Goal: Obtain resource: Download file/media

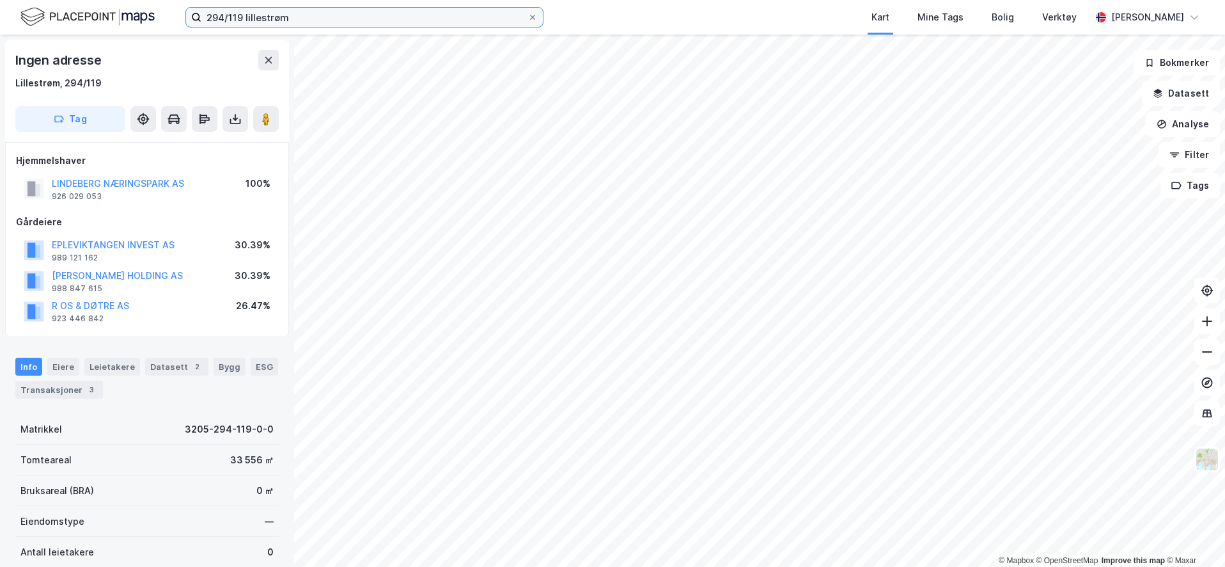
click at [278, 13] on input "294/119 lillestrøm" at bounding box center [364, 17] width 326 height 19
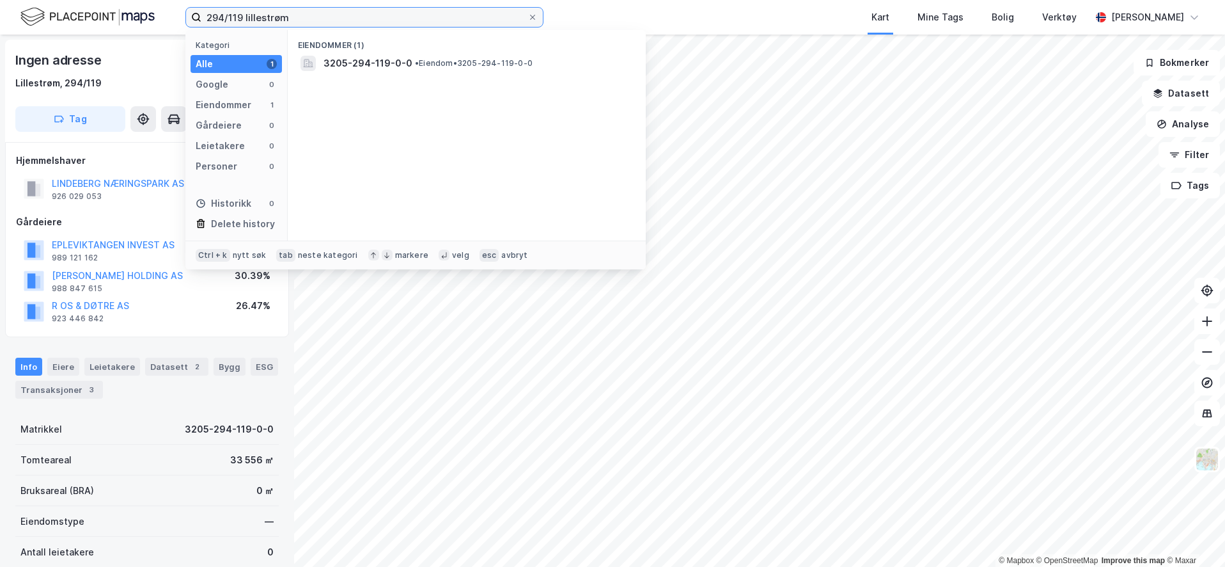
click at [275, 13] on input "294/119 lillestrøm" at bounding box center [364, 17] width 326 height 19
click at [271, 10] on input "294/119 lillestrøm" at bounding box center [364, 17] width 326 height 19
click at [328, 23] on input "73/34 lillestr" at bounding box center [364, 17] width 326 height 19
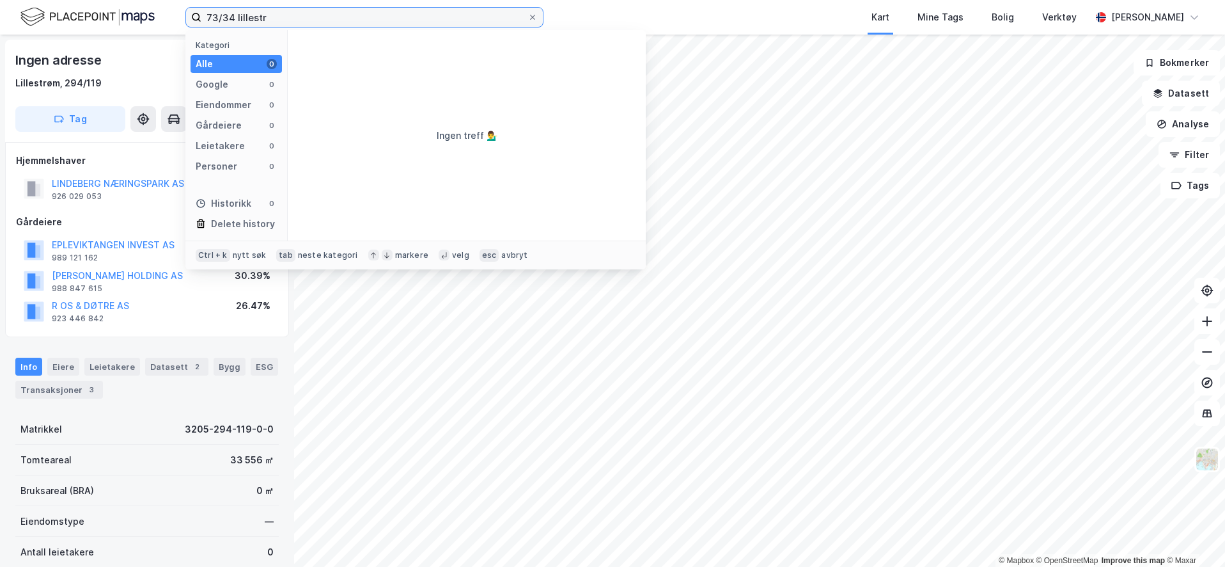
click at [328, 23] on input "73/34 lillestr" at bounding box center [364, 17] width 326 height 19
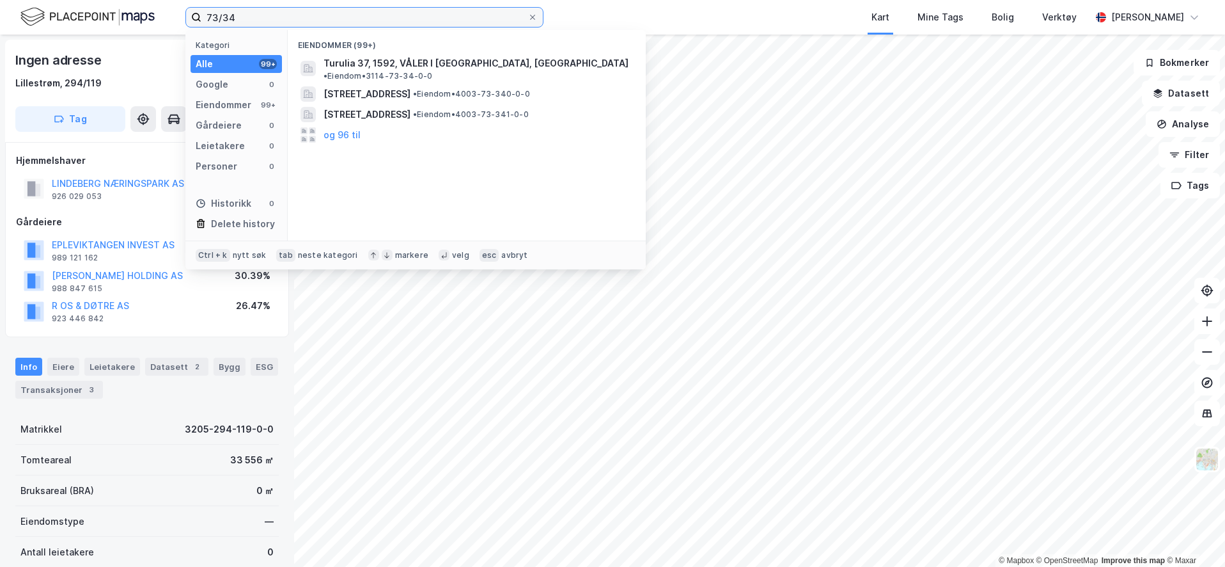
click at [290, 26] on input "73/34" at bounding box center [364, 17] width 326 height 19
click at [290, 25] on input "73/34" at bounding box center [364, 17] width 326 height 19
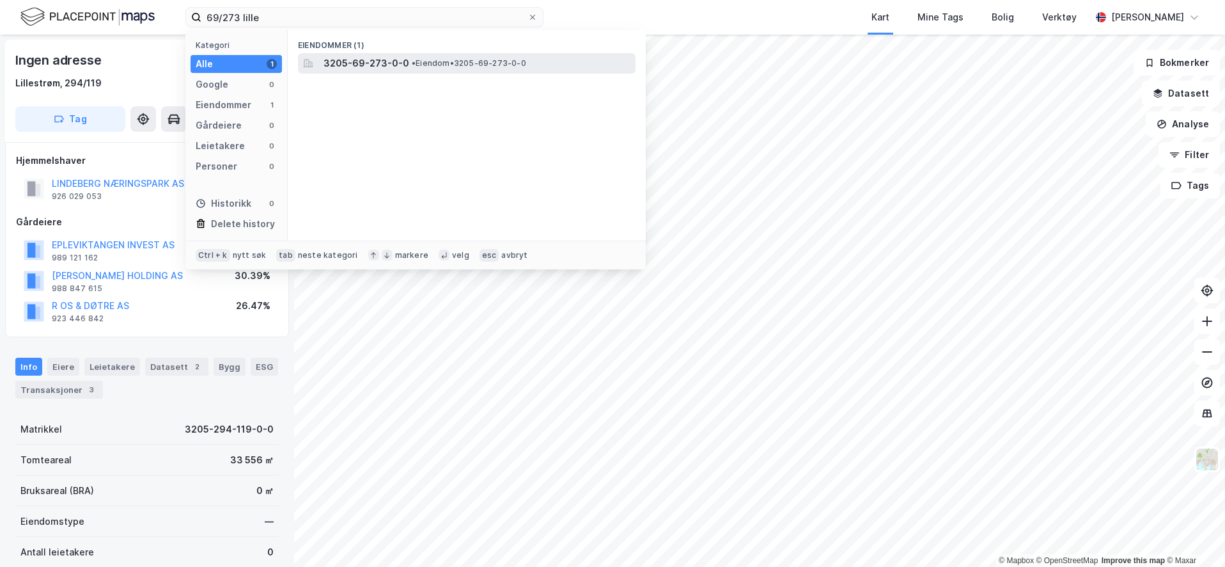
click at [384, 67] on span "3205-69-273-0-0" at bounding box center [367, 63] width 86 height 15
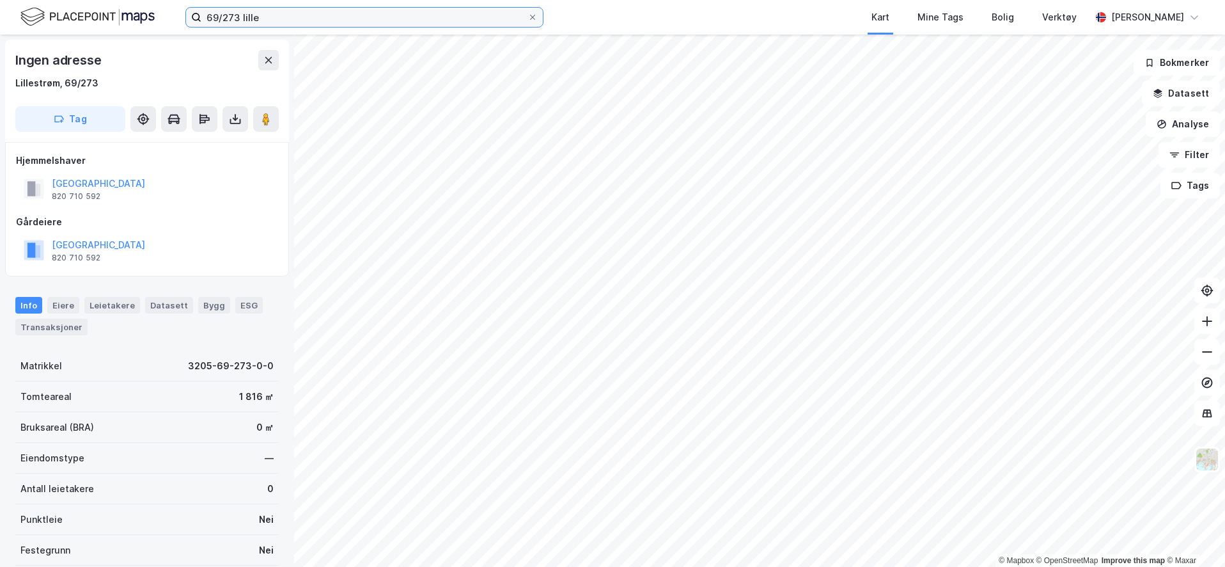
click at [230, 21] on input "69/273 lille" at bounding box center [364, 17] width 326 height 19
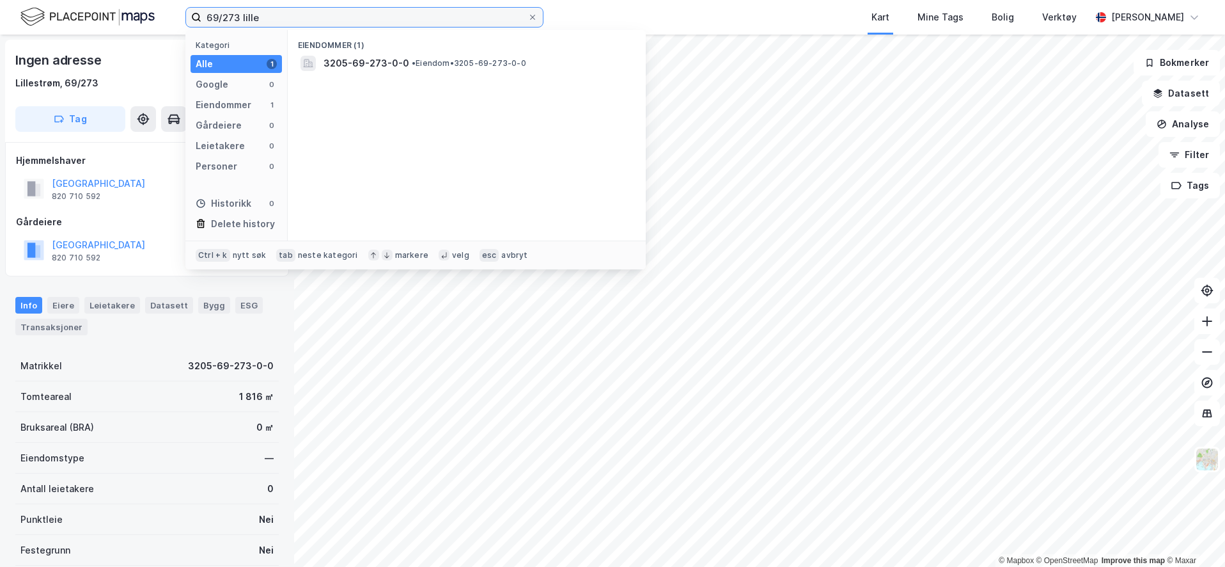
click at [230, 21] on input "69/273 lille" at bounding box center [364, 17] width 326 height 19
type input "69/263 lille"
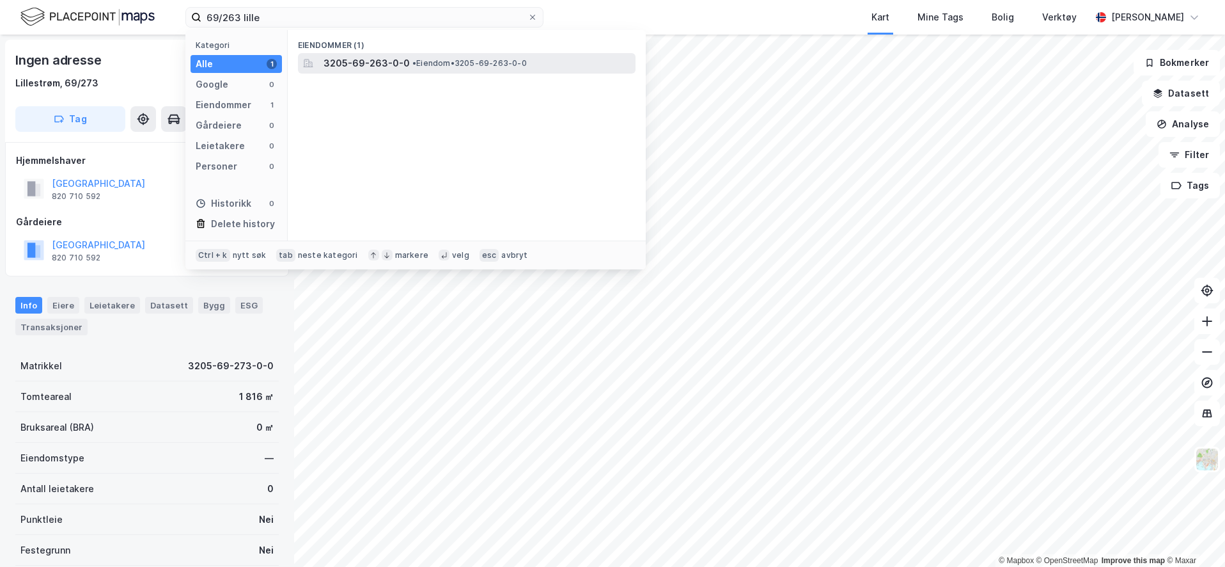
click at [409, 68] on div "3205-69-263-0-0 • Eiendom • 3205-69-263-0-0" at bounding box center [479, 63] width 310 height 15
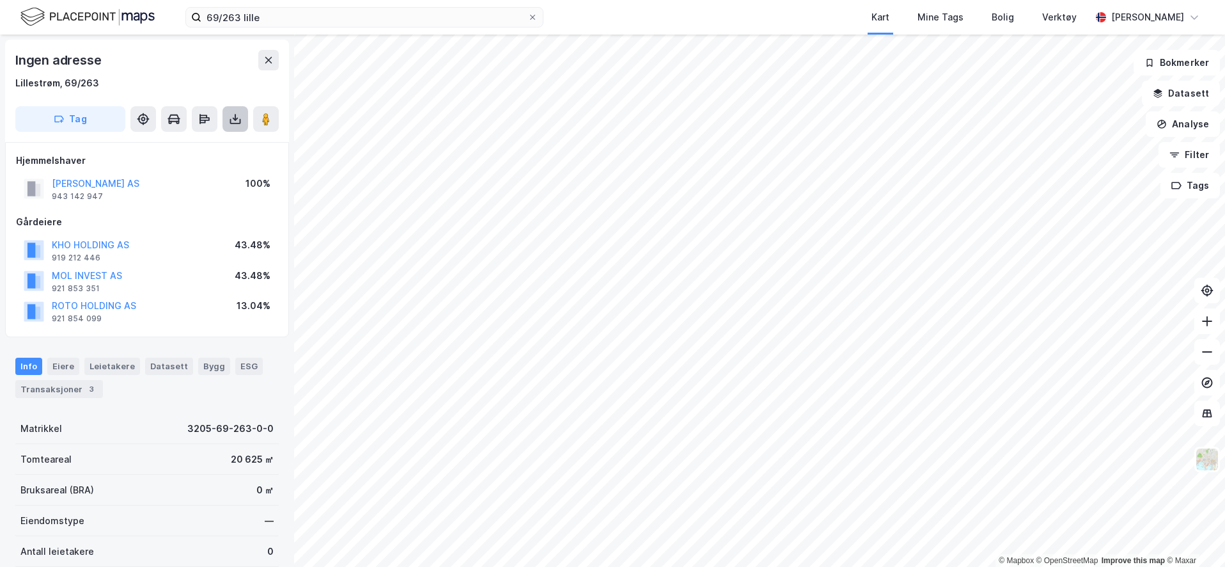
click at [240, 118] on icon at bounding box center [235, 119] width 13 height 13
click at [194, 145] on div "Last ned grunnbok" at bounding box center [172, 144] width 74 height 10
click at [228, 118] on button at bounding box center [236, 119] width 26 height 26
click at [214, 147] on div "Last ned grunnbok" at bounding box center [180, 144] width 136 height 20
